Goal: Task Accomplishment & Management: Use online tool/utility

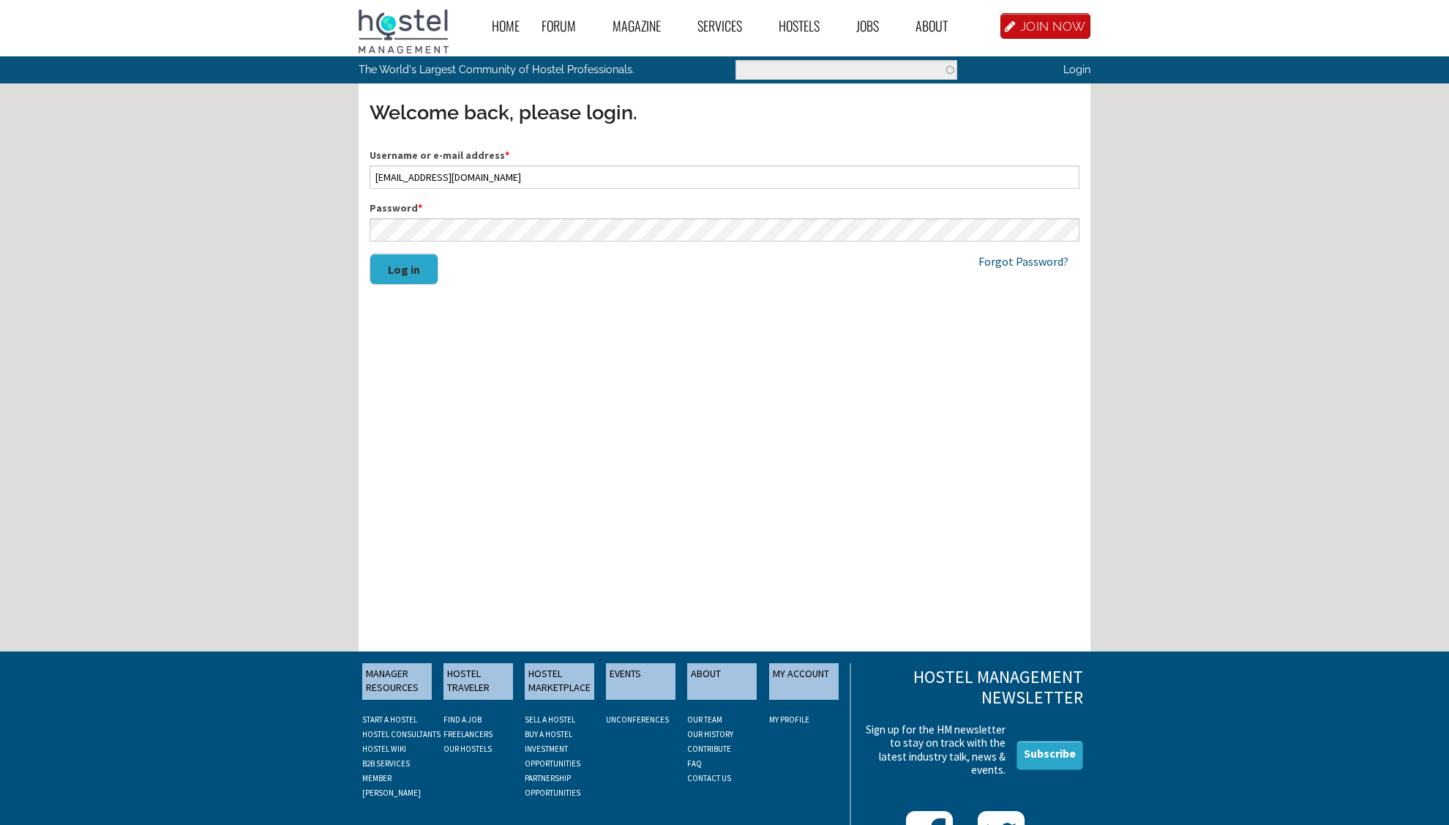
type input "[EMAIL_ADDRESS][DOMAIN_NAME]"
click at [370, 253] on button "Log in" at bounding box center [404, 268] width 69 height 31
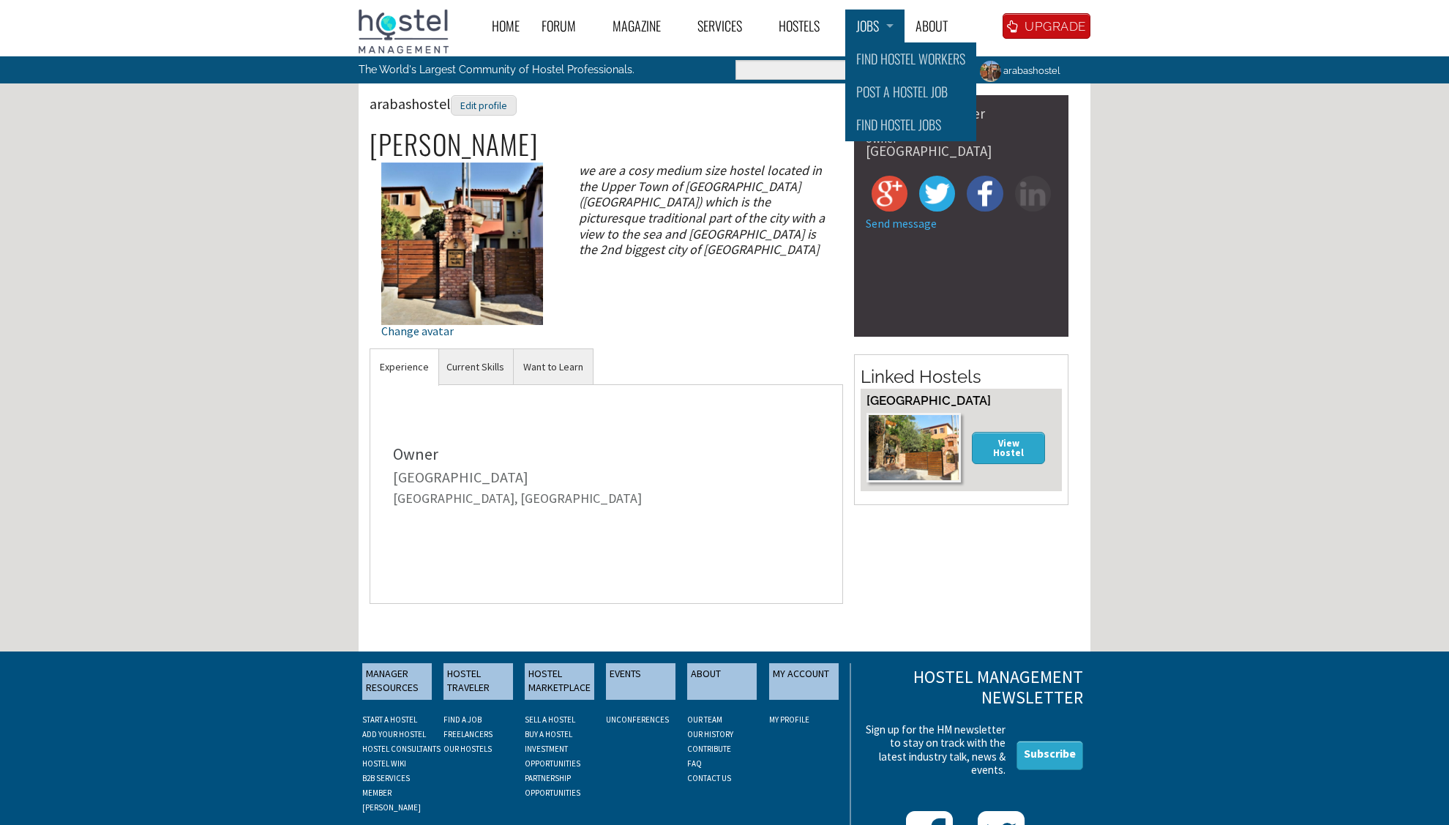
click at [872, 29] on link "Jobs" at bounding box center [874, 26] width 59 height 33
click at [891, 93] on link "Post a Hostel Job" at bounding box center [910, 91] width 131 height 33
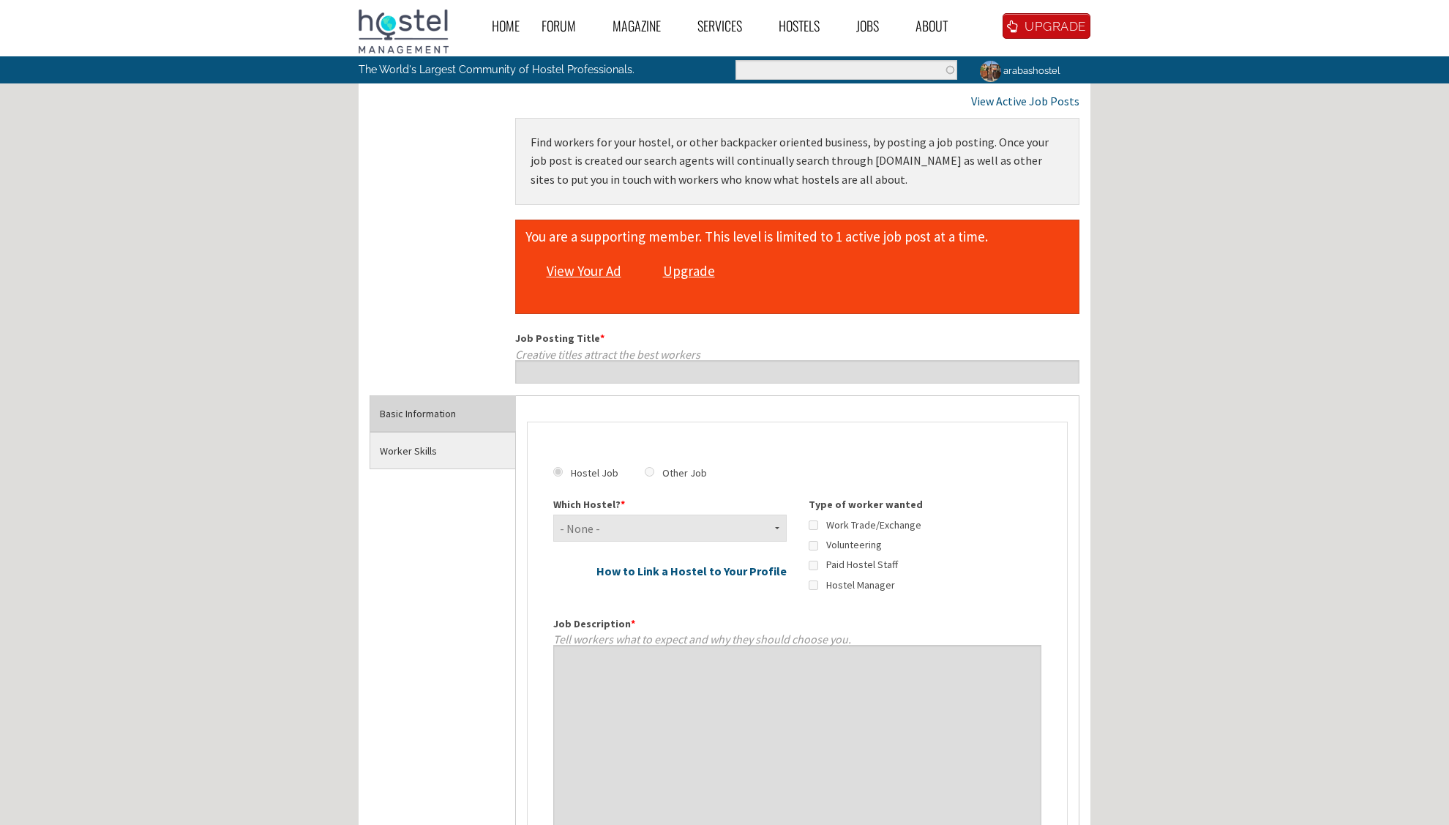
click at [592, 272] on link "View Your Ad" at bounding box center [583, 272] width 89 height 28
